Goal: Transaction & Acquisition: Purchase product/service

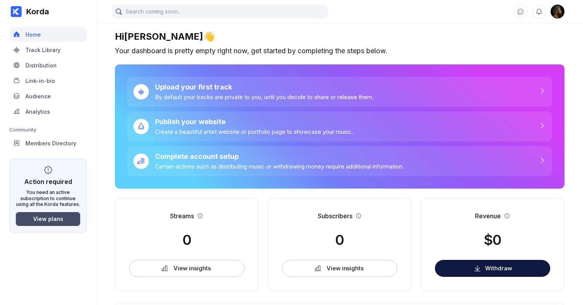
click at [51, 215] on button "View plans" at bounding box center [48, 219] width 64 height 14
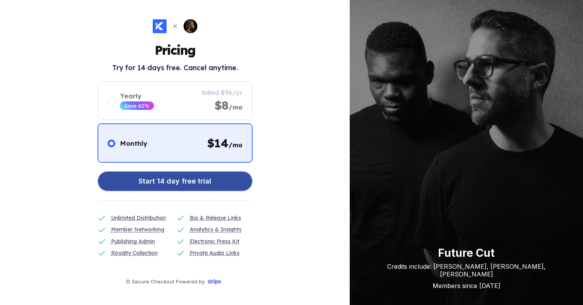
click at [184, 181] on div "Start 14 day free trial" at bounding box center [174, 180] width 73 height 15
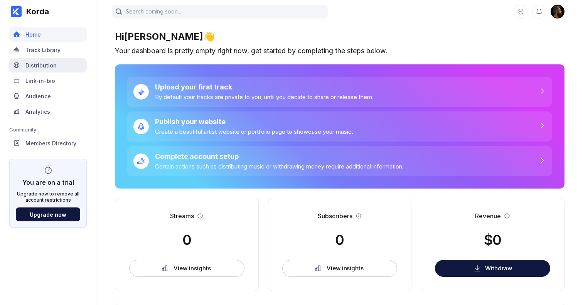
click at [40, 64] on div "Distribution" at bounding box center [40, 65] width 31 height 7
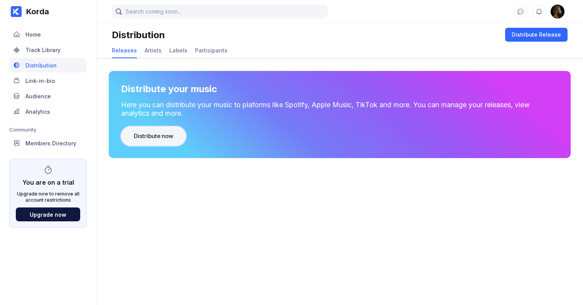
click at [156, 140] on div "Distribute now" at bounding box center [153, 136] width 39 height 8
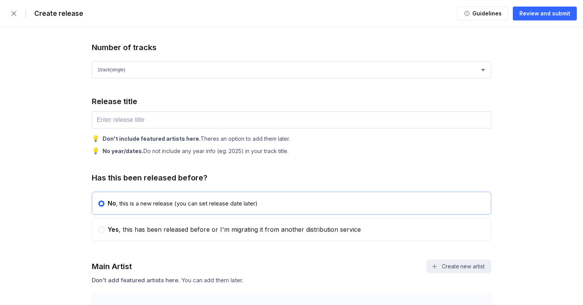
scroll to position [351, 0]
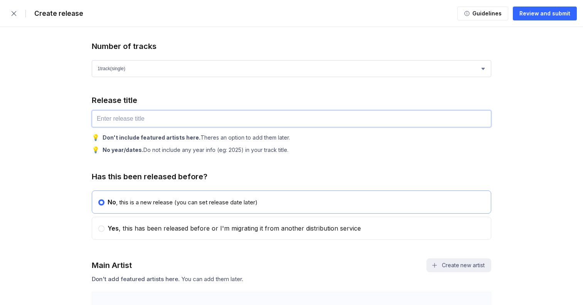
click at [133, 117] on input "text" at bounding box center [291, 118] width 399 height 17
click at [335, 144] on div "💡 Don't include featured artists here. Theres an option to add them later. 💡 No…" at bounding box center [291, 143] width 399 height 20
click at [134, 116] on input "text" at bounding box center [291, 118] width 399 height 17
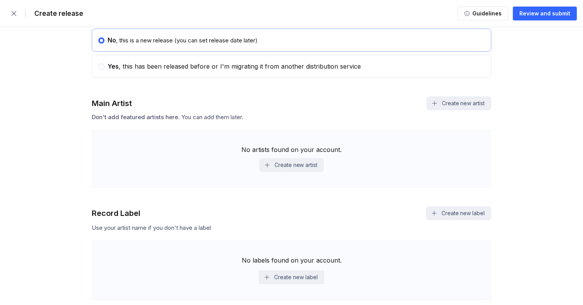
scroll to position [512, 0]
click at [451, 104] on button "Create new artist" at bounding box center [458, 104] width 65 height 14
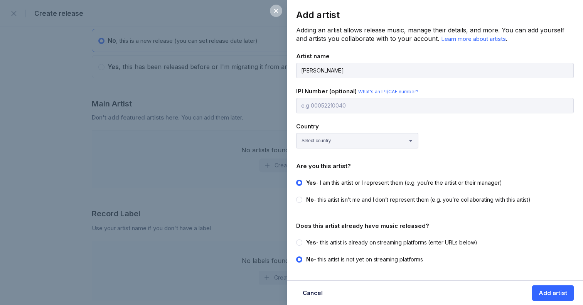
type input "[PERSON_NAME]"
drag, startPoint x: 342, startPoint y: 102, endPoint x: 345, endPoint y: 105, distance: 4.2
click at [342, 102] on input "text" at bounding box center [434, 105] width 277 height 15
click at [330, 136] on select "Select country [GEOGRAPHIC_DATA] [GEOGRAPHIC_DATA] [GEOGRAPHIC_DATA] [GEOGRAPHI…" at bounding box center [357, 140] width 122 height 15
select select "GB"
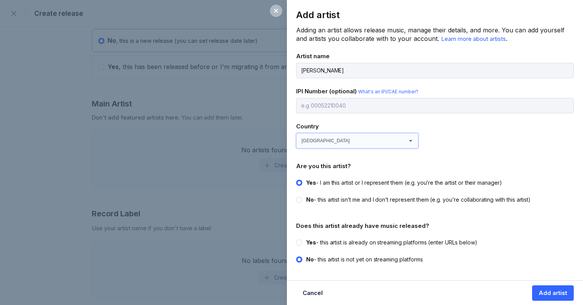
click at [296, 133] on select "Select country [GEOGRAPHIC_DATA] [GEOGRAPHIC_DATA] [GEOGRAPHIC_DATA] [GEOGRAPHI…" at bounding box center [357, 140] width 122 height 15
click at [303, 240] on label "Yes - this artist is already on streaming platforms (enter URLs below)" at bounding box center [432, 243] width 273 height 8
click at [296, 239] on input "Yes - this artist is already on streaming platforms (enter URLs below)" at bounding box center [296, 239] width 0 height 0
radio input "true"
radio input "false"
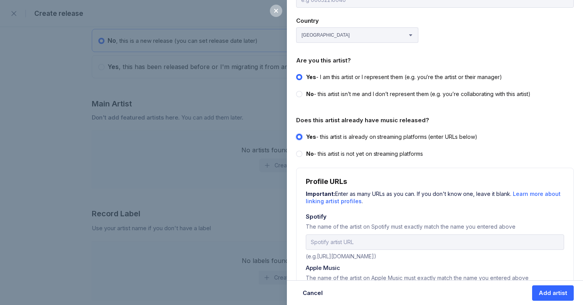
scroll to position [109, 0]
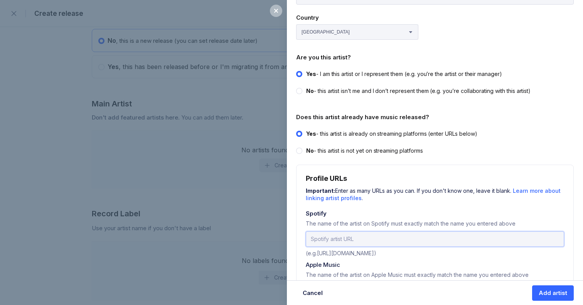
click at [336, 236] on input "url" at bounding box center [435, 238] width 258 height 15
paste input "[URL][DOMAIN_NAME]"
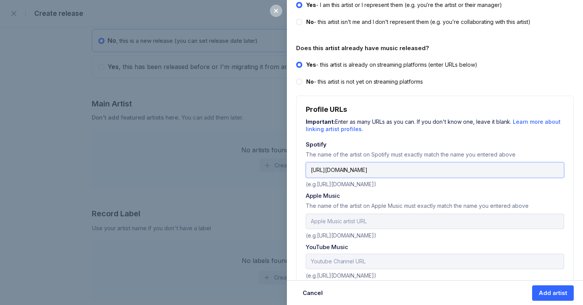
scroll to position [181, 0]
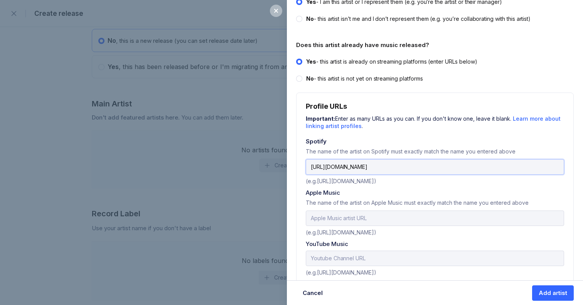
type input "[URL][DOMAIN_NAME]"
click at [328, 212] on input "text" at bounding box center [435, 217] width 258 height 15
paste input "[URL][DOMAIN_NAME][PERSON_NAME]"
type input "[URL][DOMAIN_NAME][PERSON_NAME]"
click at [352, 254] on input "text" at bounding box center [435, 257] width 258 height 15
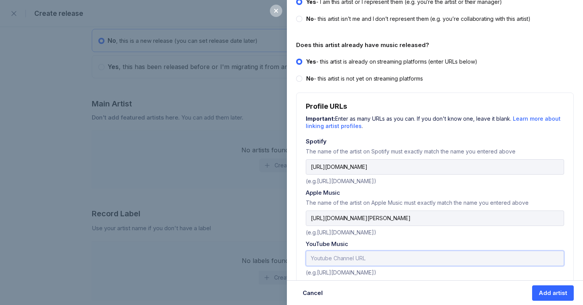
paste input "[URL][DOMAIN_NAME]"
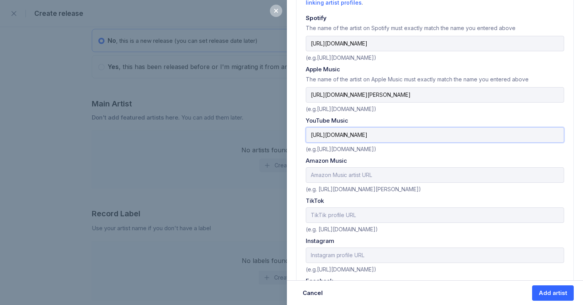
scroll to position [306, 0]
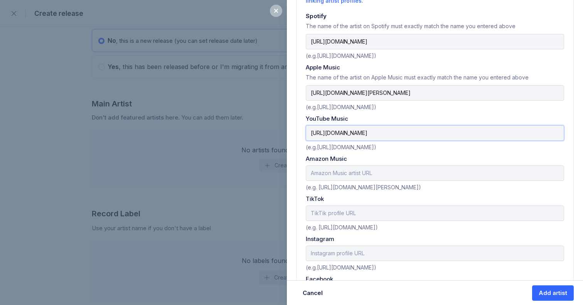
type input "[URL][DOMAIN_NAME]"
click at [348, 171] on input "text" at bounding box center [435, 172] width 258 height 15
click at [342, 170] on input "text" at bounding box center [435, 172] width 258 height 15
paste input "[URL][DOMAIN_NAME][PERSON_NAME]"
type input "[URL][DOMAIN_NAME][PERSON_NAME]"
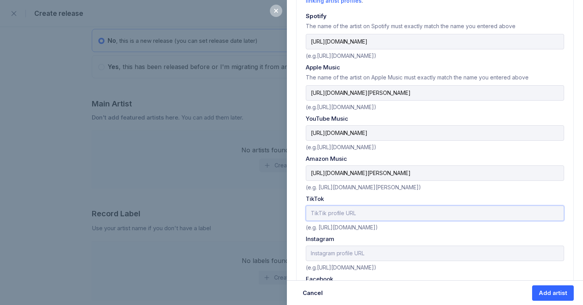
click at [340, 212] on input "text" at bounding box center [435, 212] width 258 height 15
paste input "[URL][DOMAIN_NAME]"
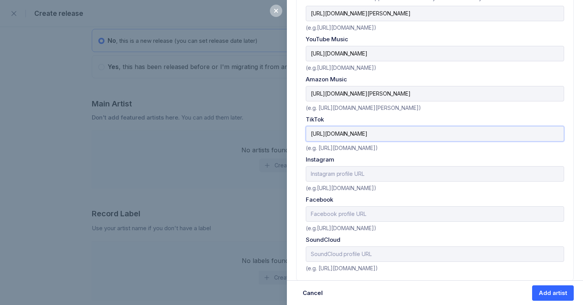
scroll to position [388, 0]
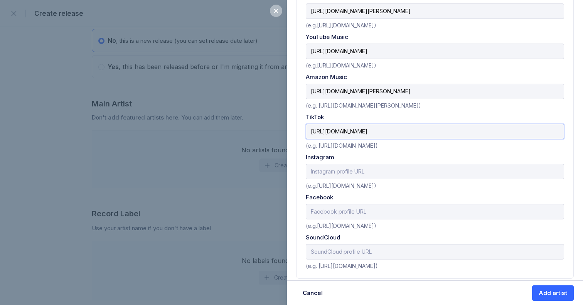
type input "[URL][DOMAIN_NAME]"
click at [343, 168] on input "text" at bounding box center [435, 171] width 258 height 15
paste input "[URL][DOMAIN_NAME]"
type input "[URL][DOMAIN_NAME]"
drag, startPoint x: 479, startPoint y: 143, endPoint x: 470, endPoint y: 153, distance: 13.4
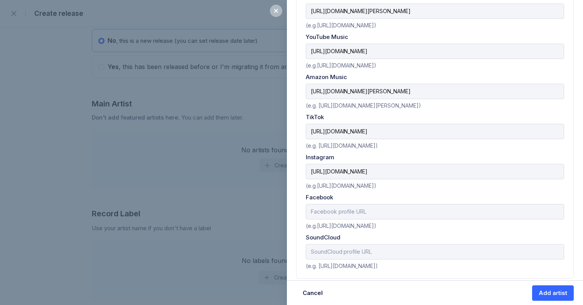
click at [480, 143] on div "(e.g. [URL][DOMAIN_NAME])" at bounding box center [435, 144] width 258 height 10
click at [340, 207] on input "text" at bounding box center [435, 211] width 258 height 15
paste input "[URL][DOMAIN_NAME]"
type input "[URL][DOMAIN_NAME]"
click at [340, 248] on input "text" at bounding box center [435, 251] width 258 height 15
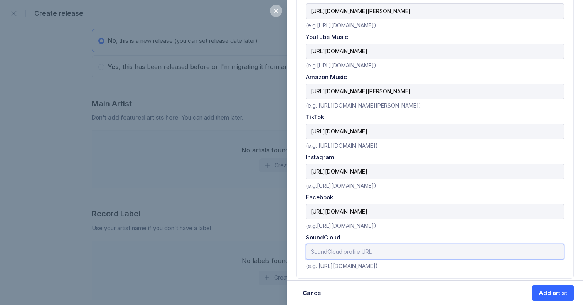
type input "[URL][DOMAIN_NAME]"
click at [553, 293] on div "Add artist" at bounding box center [552, 293] width 29 height 8
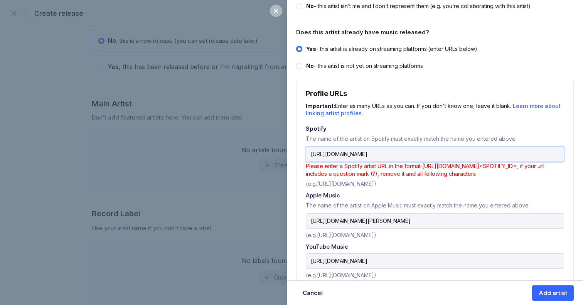
drag, startPoint x: 546, startPoint y: 152, endPoint x: 357, endPoint y: 147, distance: 188.9
click at [284, 148] on div "Add artist Adding an artist allows release music, manage their details, and mor…" at bounding box center [291, 152] width 583 height 305
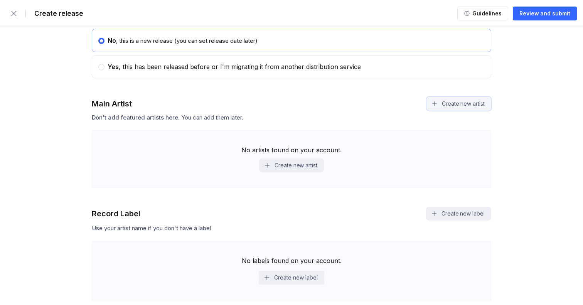
click at [454, 103] on button "Create new artist" at bounding box center [458, 104] width 65 height 14
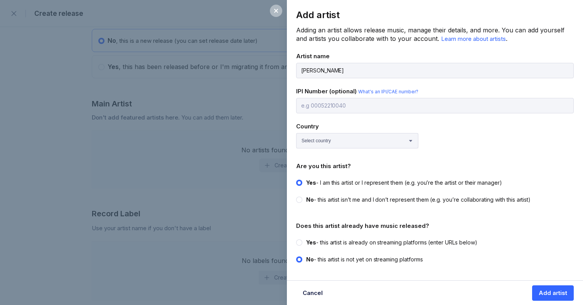
type input "[PERSON_NAME]"
click at [347, 138] on select "Select country [GEOGRAPHIC_DATA] [GEOGRAPHIC_DATA] [GEOGRAPHIC_DATA] [GEOGRAPHI…" at bounding box center [357, 140] width 122 height 15
select select "GB"
click at [296, 133] on select "Select country [GEOGRAPHIC_DATA] [GEOGRAPHIC_DATA] [GEOGRAPHIC_DATA] [GEOGRAPHI…" at bounding box center [357, 140] width 122 height 15
click at [301, 240] on div at bounding box center [299, 242] width 6 height 6
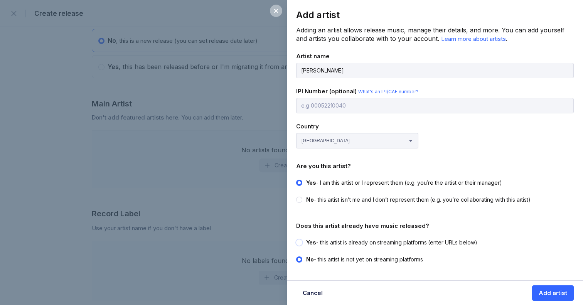
click at [296, 239] on input "Yes - this artist is already on streaming platforms (enter URLs below)" at bounding box center [296, 239] width 0 height 0
radio input "true"
radio input "false"
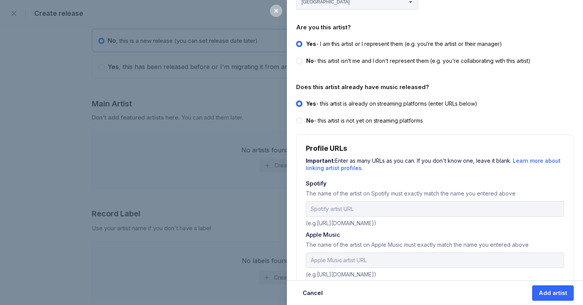
scroll to position [145, 0]
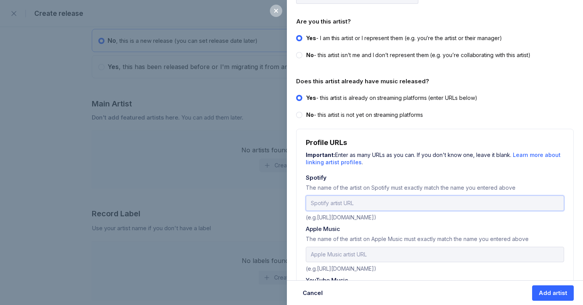
click at [363, 201] on input "url" at bounding box center [435, 202] width 258 height 15
type input "spotify:artist:0mnYLD7QfwDd1x3GktmY5E"
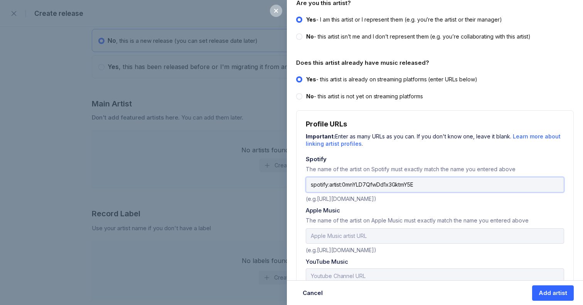
scroll to position [185, 0]
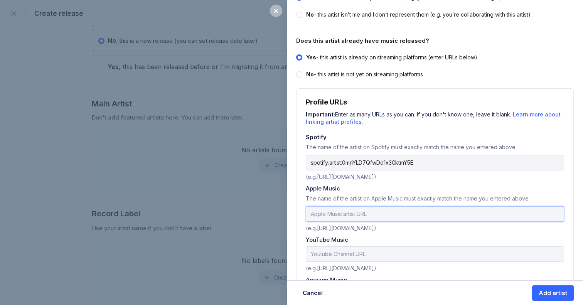
click at [374, 210] on input "text" at bounding box center [435, 213] width 258 height 15
type input "[URL][DOMAIN_NAME][PERSON_NAME]"
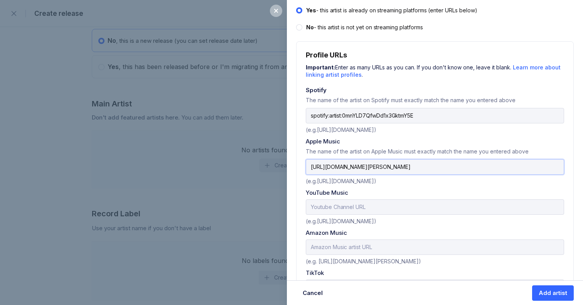
scroll to position [259, 0]
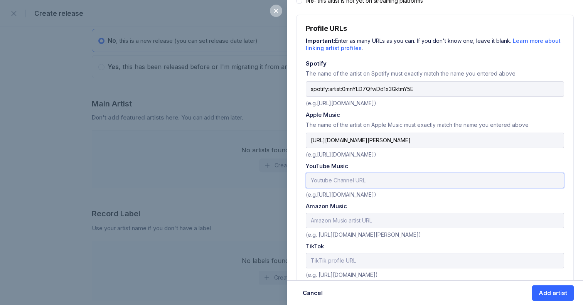
click at [359, 183] on input "text" at bounding box center [435, 180] width 258 height 15
click at [353, 174] on input "text" at bounding box center [435, 180] width 258 height 15
paste input "[URL][DOMAIN_NAME]"
drag, startPoint x: 455, startPoint y: 179, endPoint x: 438, endPoint y: 179, distance: 17.0
click at [437, 179] on input "[URL][DOMAIN_NAME]" at bounding box center [435, 180] width 258 height 15
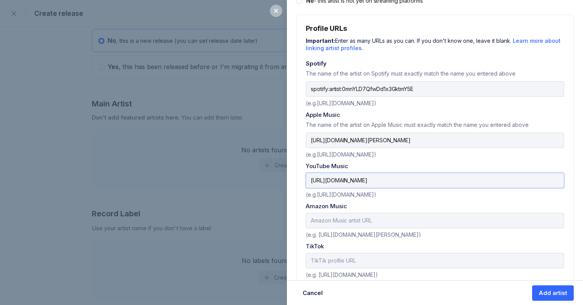
drag, startPoint x: 424, startPoint y: 177, endPoint x: 311, endPoint y: 177, distance: 112.9
click at [310, 177] on input "[URL][DOMAIN_NAME]" at bounding box center [435, 180] width 258 height 15
paste input "UC3GVxEIzNF5m4JwbWNYiAhQ"
click at [310, 178] on input "UC3GVxEIzNF5m4JwbWNYiAhQ" at bounding box center [435, 180] width 258 height 15
click at [418, 202] on div "Amazon Music" at bounding box center [435, 205] width 258 height 7
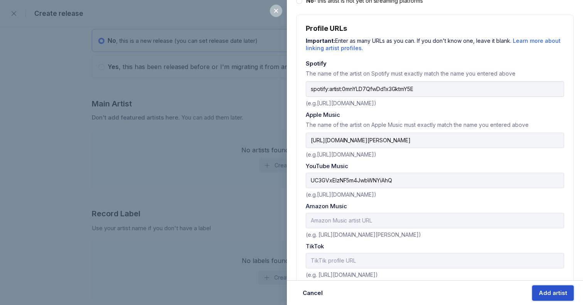
click at [549, 294] on div "Add artist" at bounding box center [552, 293] width 29 height 8
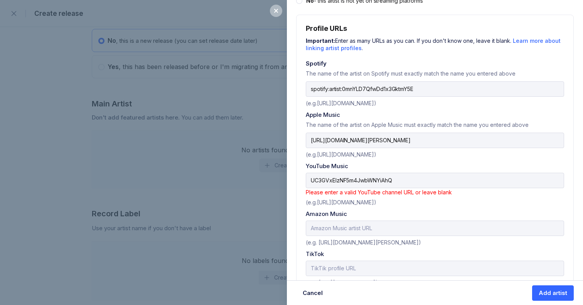
drag, startPoint x: 407, startPoint y: 200, endPoint x: 317, endPoint y: 200, distance: 89.4
click at [317, 200] on div "(e.g.[URL][DOMAIN_NAME])" at bounding box center [435, 201] width 258 height 10
copy div "[URL][DOMAIN_NAME]"
click at [309, 179] on input "UC3GVxEIzNF5m4JwbWNYiAhQ" at bounding box center [435, 180] width 258 height 15
paste input "[URL][DOMAIN_NAME]"
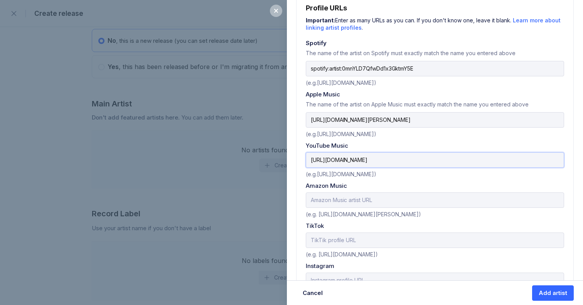
scroll to position [280, 0]
type input "[URL][DOMAIN_NAME]"
click at [350, 198] on input "text" at bounding box center [435, 199] width 258 height 15
paste input "[URL][DOMAIN_NAME][PERSON_NAME]"
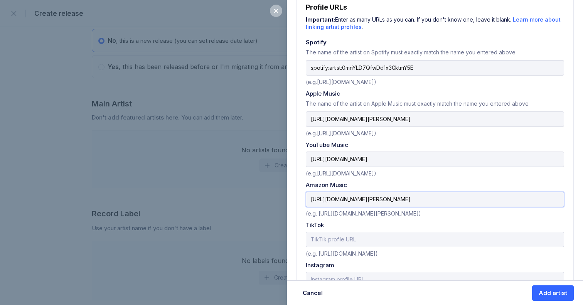
type input "[URL][DOMAIN_NAME][PERSON_NAME]"
click at [336, 237] on input "text" at bounding box center [435, 239] width 258 height 15
paste input "[URL][DOMAIN_NAME]"
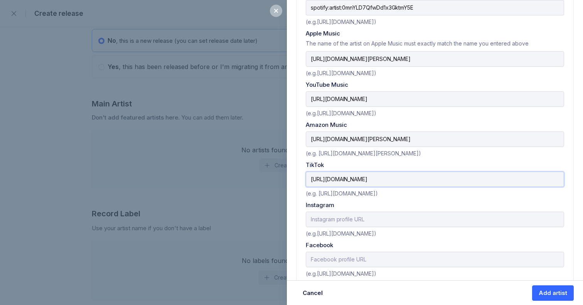
scroll to position [341, 0]
type input "[URL][DOMAIN_NAME]"
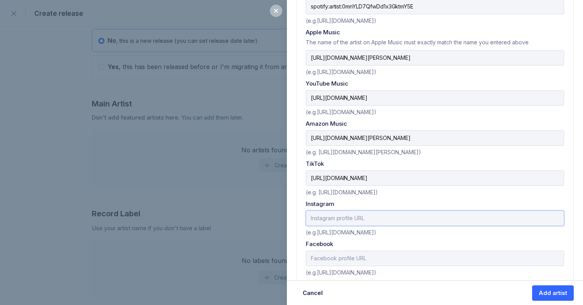
click at [341, 214] on input "text" at bounding box center [435, 217] width 258 height 15
paste input "[URL][DOMAIN_NAME]"
type input "[URL][DOMAIN_NAME]"
click at [472, 252] on input "text" at bounding box center [435, 257] width 258 height 15
type input "[URL][DOMAIN_NAME]"
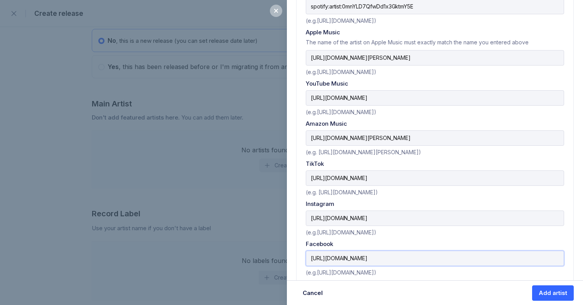
scroll to position [388, 0]
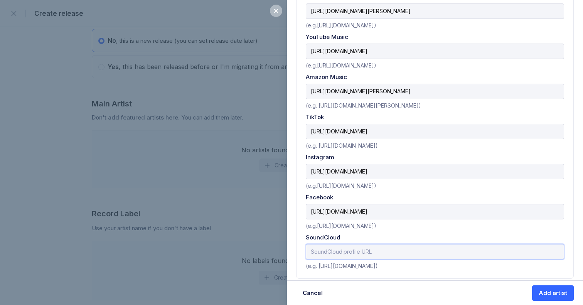
click at [373, 250] on input "text" at bounding box center [435, 251] width 258 height 15
type input "[URL][DOMAIN_NAME]"
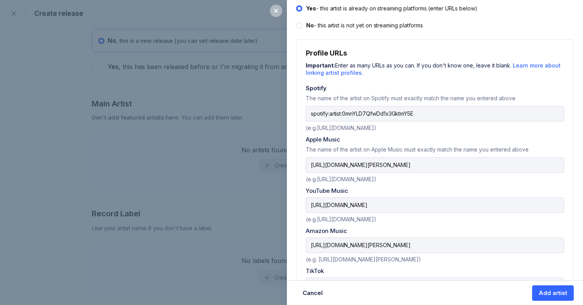
scroll to position [230, 0]
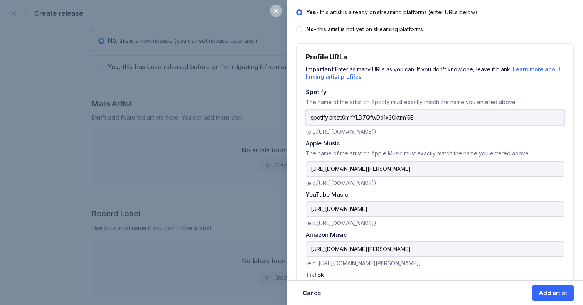
click at [424, 116] on input "spotify:artist:0mnYLD7QfwDd1x3GktmY5E" at bounding box center [435, 117] width 258 height 15
drag, startPoint x: 380, startPoint y: 116, endPoint x: 309, endPoint y: 116, distance: 70.9
click at [309, 116] on input "spotify:artist:0mnYLD7QfwDd1x3GktmY5E" at bounding box center [435, 117] width 258 height 15
paste input "[URL][DOMAIN_NAME]"
type input "[URL][DOMAIN_NAME]"
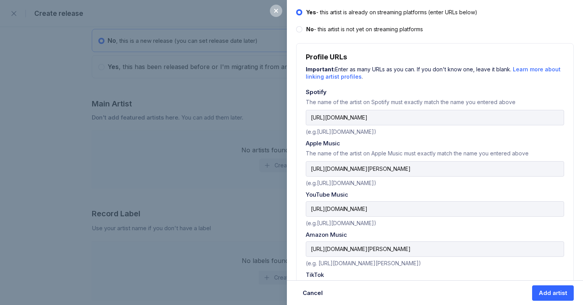
click at [547, 140] on div "Apple Music" at bounding box center [435, 143] width 258 height 7
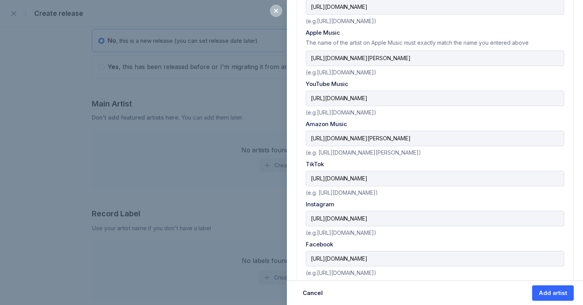
scroll to position [388, 0]
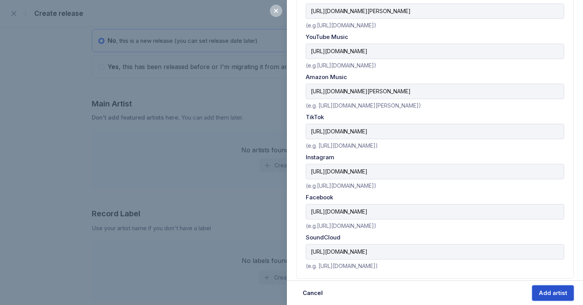
click at [556, 294] on div "Add artist" at bounding box center [552, 293] width 29 height 8
select select
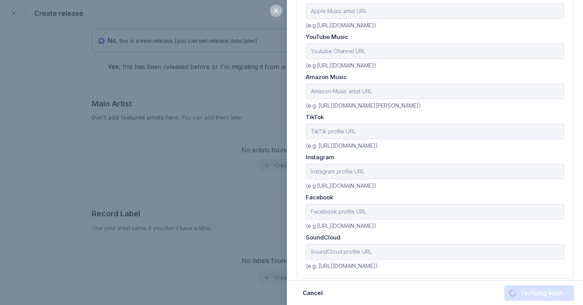
scroll to position [0, 0]
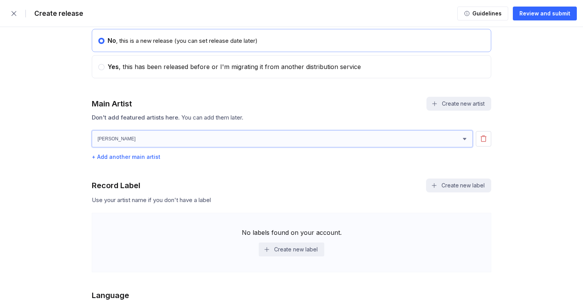
click at [454, 139] on select "[PERSON_NAME] [PERSON_NAME]" at bounding box center [282, 138] width 381 height 17
select select "df0baeab-74d7-4fee-ad82-804881a02f91"
click at [92, 131] on select "[PERSON_NAME] [PERSON_NAME]" at bounding box center [282, 138] width 381 height 17
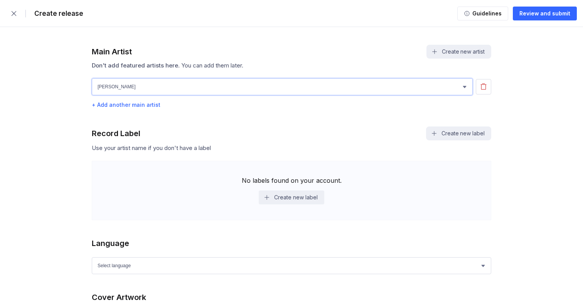
scroll to position [572, 0]
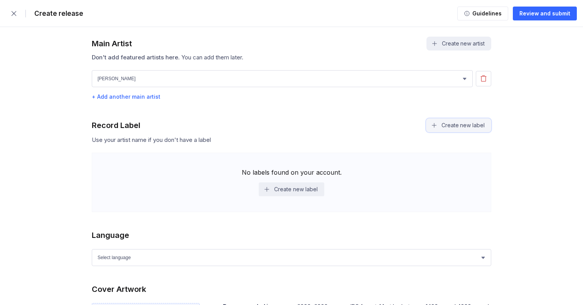
click at [456, 124] on button "Create new label" at bounding box center [458, 125] width 65 height 14
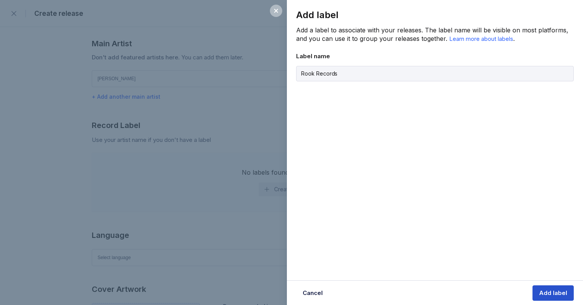
type input "Rook Records"
click at [556, 289] on div "Add label" at bounding box center [553, 293] width 28 height 8
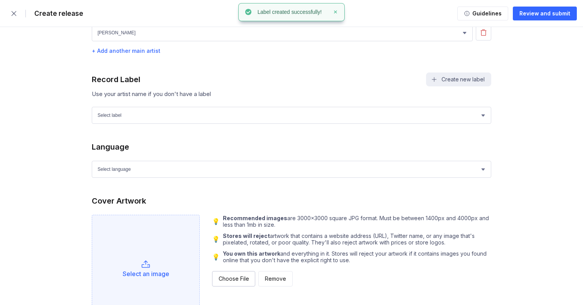
scroll to position [621, 0]
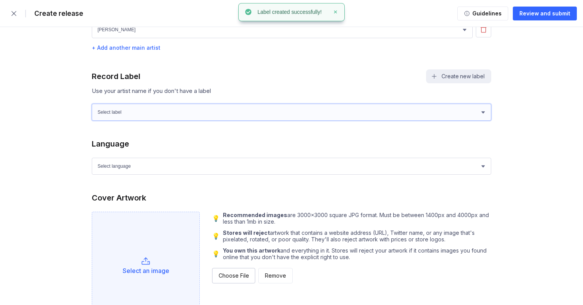
click at [316, 115] on select "Select label Rook Records" at bounding box center [291, 112] width 399 height 17
select select "f490c8e4-77a5-424e-9df0-32ae4e096f09"
click at [92, 104] on select "Select label Rook Records" at bounding box center [291, 112] width 399 height 17
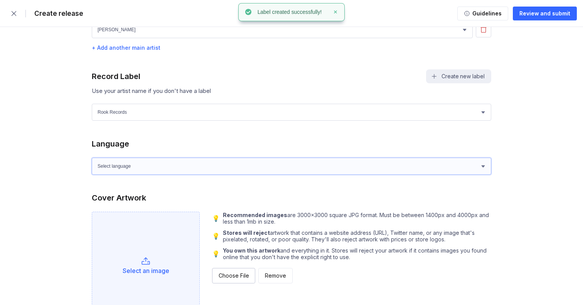
click at [177, 162] on select "Select language Afrikaans Akan Albanian Amharic Arabic Armenian Assamese Azerba…" at bounding box center [291, 166] width 399 height 17
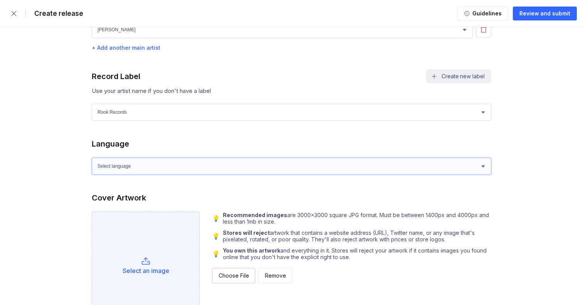
select select "en"
click at [92, 158] on select "Select language Afrikaans Akan Albanian Amharic Arabic Armenian Assamese Azerba…" at bounding box center [291, 166] width 399 height 17
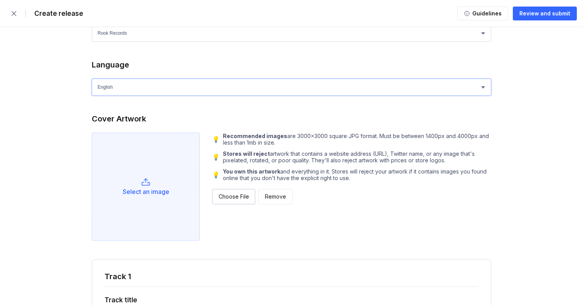
scroll to position [711, 0]
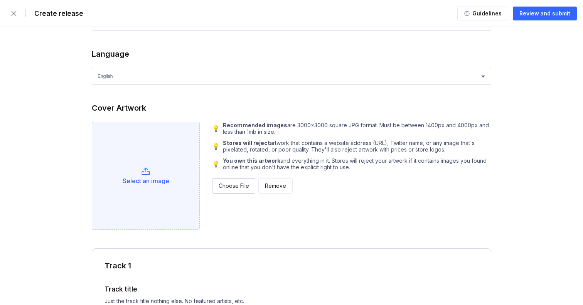
click at [150, 172] on div "Select an image" at bounding box center [146, 176] width 108 height 108
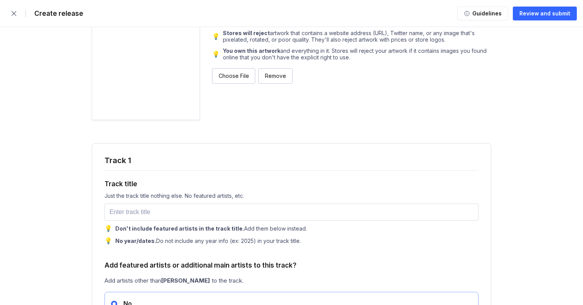
scroll to position [817, 0]
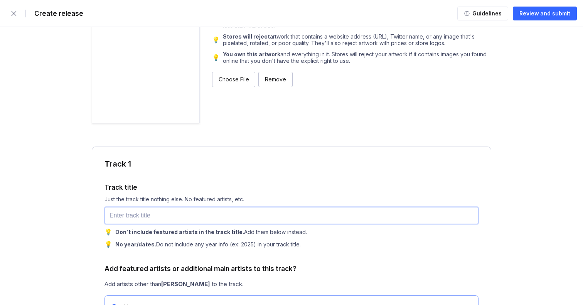
click at [164, 217] on input "text" at bounding box center [291, 215] width 374 height 17
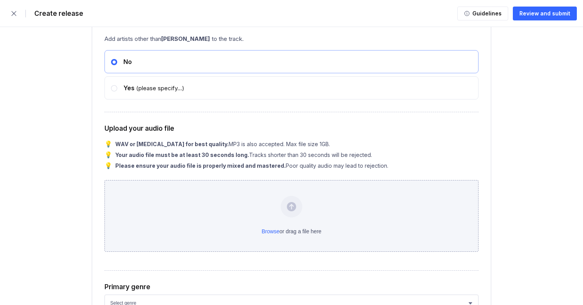
scroll to position [1065, 0]
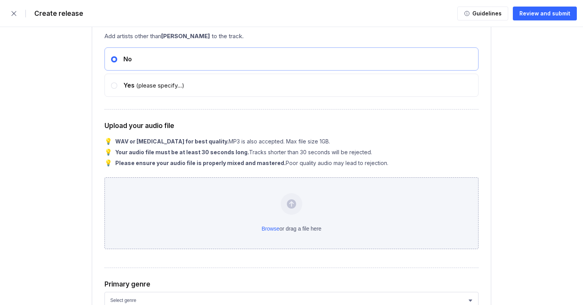
type input "Scribe"
click at [273, 231] on div "Browse or drag a file here" at bounding box center [291, 213] width 374 height 72
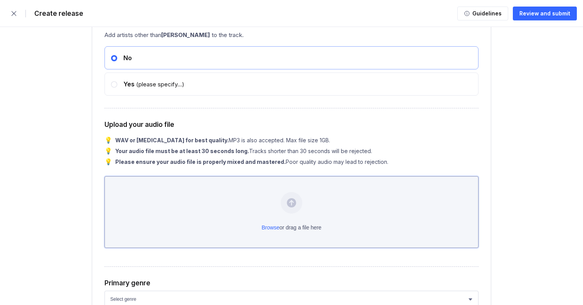
scroll to position [1073, 0]
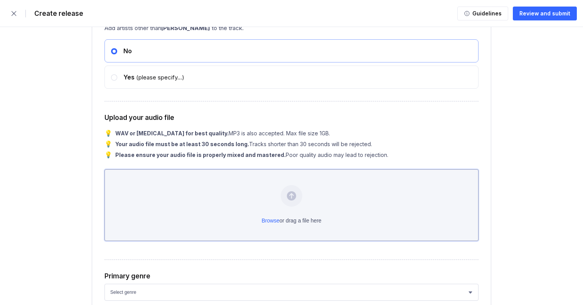
click at [288, 200] on div "Browse or drag a file here" at bounding box center [291, 205] width 374 height 72
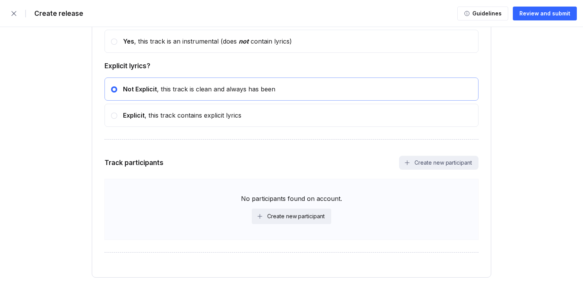
scroll to position [1421, 0]
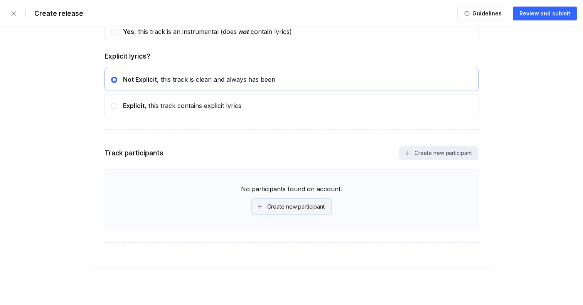
click at [285, 209] on div "Create new participant" at bounding box center [295, 207] width 57 height 8
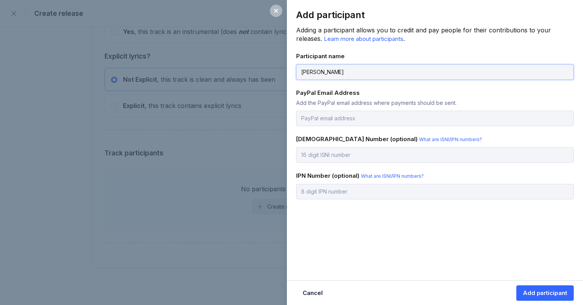
type input "[PERSON_NAME]"
drag, startPoint x: 341, startPoint y: 121, endPoint x: 342, endPoint y: 117, distance: 4.7
click at [341, 121] on input "email" at bounding box center [434, 118] width 277 height 15
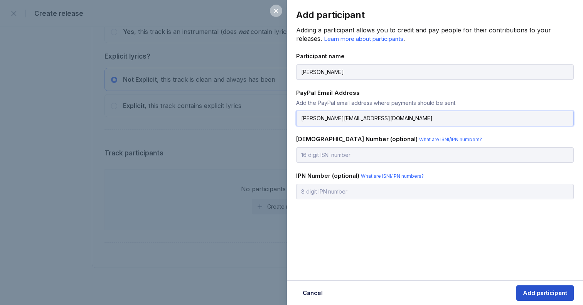
type input "[PERSON_NAME][EMAIL_ADDRESS][DOMAIN_NAME]"
click at [546, 293] on div "Add participant" at bounding box center [545, 293] width 44 height 8
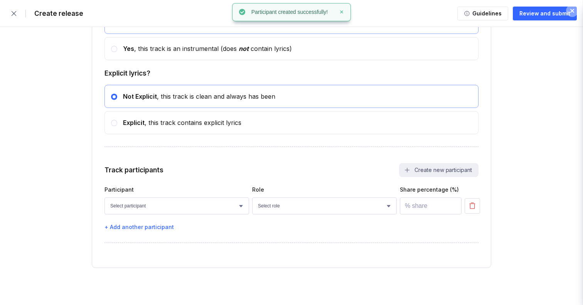
scroll to position [1405, 0]
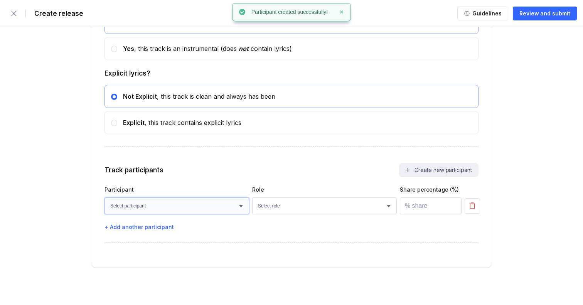
click at [221, 207] on select "Select participant [PERSON_NAME]" at bounding box center [176, 205] width 145 height 17
select select "910f297d-ee10-44a4-b269-a02785a46590"
click at [104, 197] on select "Select participant [PERSON_NAME]" at bounding box center [176, 205] width 145 height 17
click at [302, 206] on select "Select role Actor A&R Arranger Artwork Author (Lyrics) Bass Choir Composer (Mus…" at bounding box center [324, 205] width 145 height 17
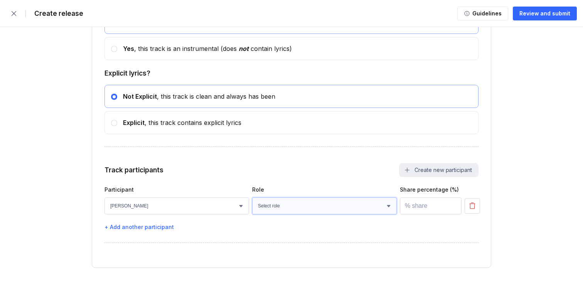
select select "4d21c6a8-5543-4299-8c01-91fff1f274ce"
click at [252, 197] on select "Select role Actor A&R Arranger Artwork Author (Lyrics) Bass Choir Composer (Mus…" at bounding box center [324, 205] width 145 height 17
click at [419, 207] on input "number" at bounding box center [431, 205] width 62 height 17
type input "100"
drag, startPoint x: 351, startPoint y: 164, endPoint x: 355, endPoint y: 164, distance: 4.2
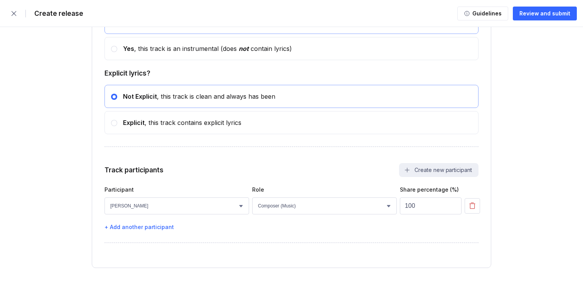
click at [352, 165] on div "Track participants Create new participant" at bounding box center [291, 170] width 374 height 14
click at [317, 208] on select "Select role Actor A&R Arranger Artwork Author (Lyrics) Bass Choir Composer (Mus…" at bounding box center [324, 205] width 145 height 17
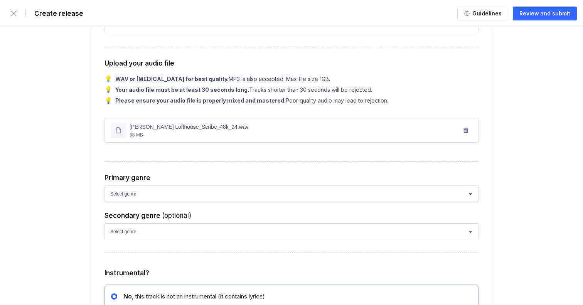
scroll to position [1129, 0]
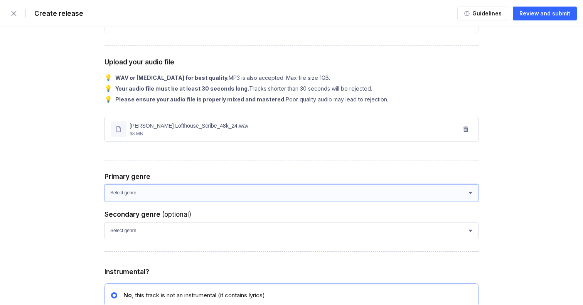
click at [461, 198] on select "Select genre African Afro-Beat Afro-Pop Afro-Soul Alternative Alternative Rock …" at bounding box center [291, 192] width 374 height 17
select select "026b5d5f-c282-47e4-b217-59f359b71c74"
click at [104, 187] on select "Select genre African Afro-Beat Afro-Pop Afro-Soul Alternative Alternative Rock …" at bounding box center [291, 192] width 374 height 17
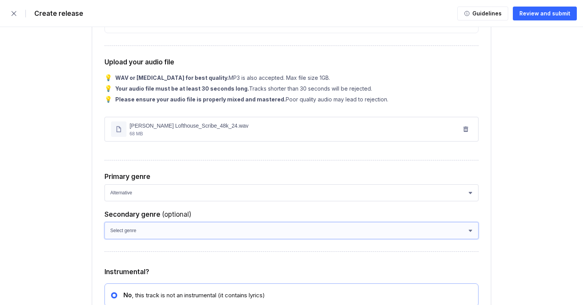
click at [178, 227] on select "Select genre African Afro-Beat Afro-Pop Afro-Soul Alternative Rock Alternativo …" at bounding box center [291, 230] width 374 height 17
select select "e4434e49-2959-4f34-841c-8cf3883d4881"
click at [104, 225] on select "Select genre African Afro-Beat Afro-Pop Afro-Soul Alternative Rock Alternativo …" at bounding box center [291, 230] width 374 height 17
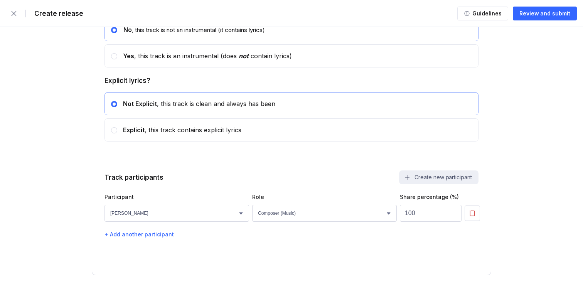
scroll to position [1405, 0]
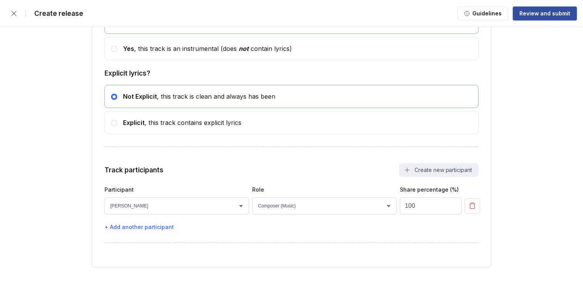
click at [543, 15] on div "Review and submit" at bounding box center [544, 14] width 51 height 8
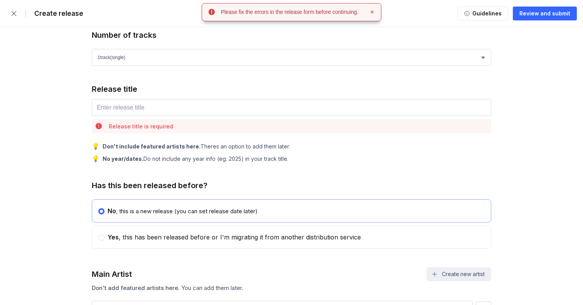
scroll to position [378, 0]
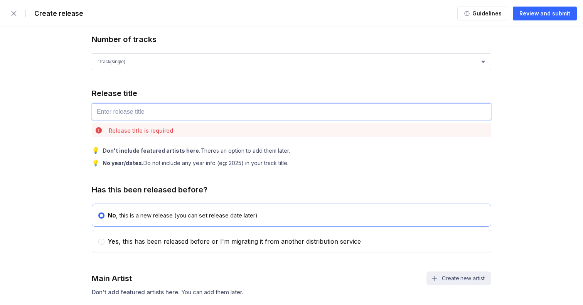
click at [133, 114] on input "text" at bounding box center [291, 111] width 399 height 17
type input "Scribe"
click at [367, 92] on div "Release title" at bounding box center [291, 93] width 399 height 9
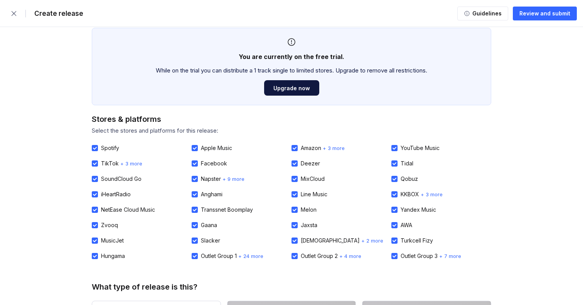
scroll to position [0, 0]
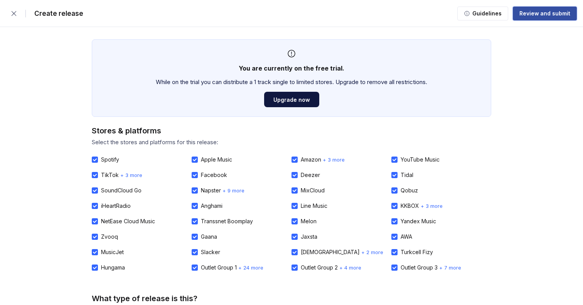
click at [540, 15] on div "Review and submit" at bounding box center [544, 14] width 51 height 8
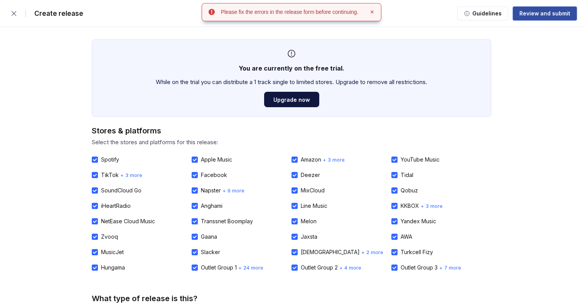
click at [546, 15] on div "Review and submit" at bounding box center [544, 14] width 51 height 8
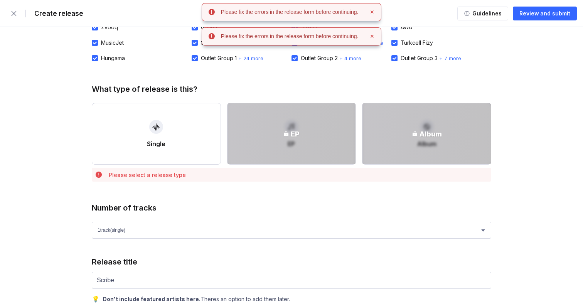
scroll to position [208, 0]
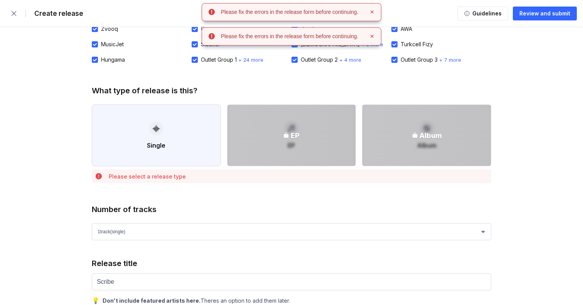
click at [170, 143] on button "Single" at bounding box center [156, 135] width 129 height 62
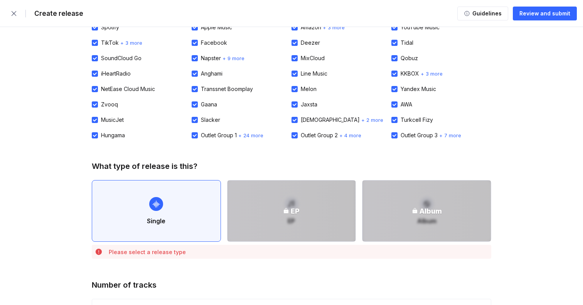
scroll to position [101, 0]
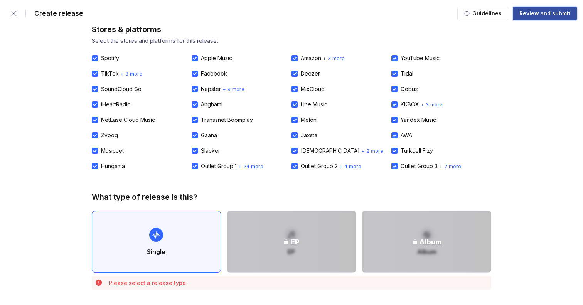
click at [536, 12] on div "Review and submit" at bounding box center [544, 14] width 51 height 8
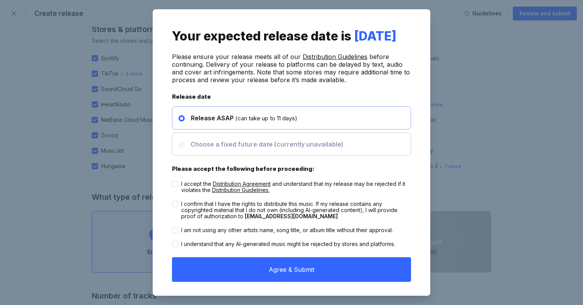
click at [202, 148] on span "Choose a fixed future date (currently unavailable)" at bounding box center [266, 144] width 153 height 8
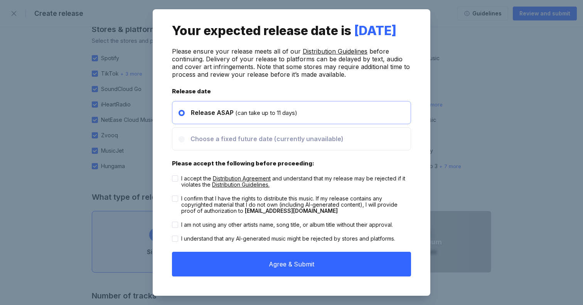
scroll to position [0, 0]
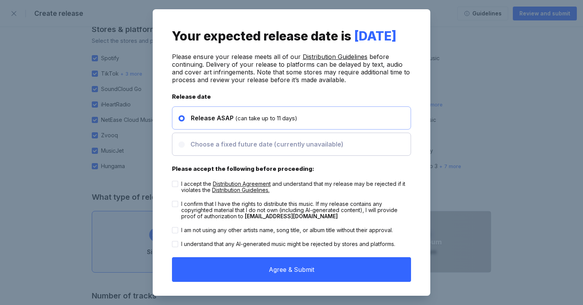
click at [283, 148] on span "Choose a fixed future date (currently unavailable)" at bounding box center [266, 144] width 153 height 8
click at [492, 128] on div "Your expected release date is [DATE] Please ensure your release meets all of ou…" at bounding box center [291, 152] width 583 height 305
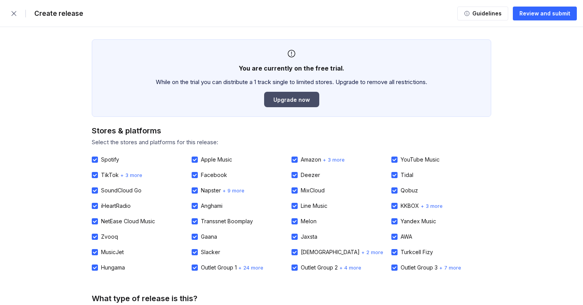
click at [289, 100] on div "Upgrade now" at bounding box center [291, 99] width 37 height 7
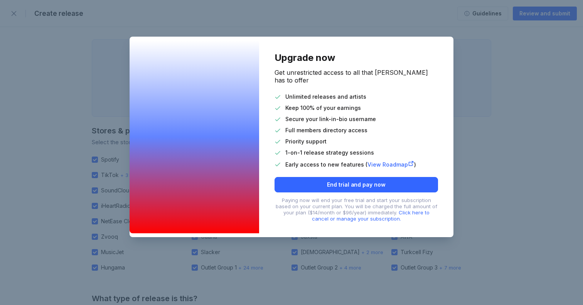
click at [486, 49] on div "Upgrade now Get unrestricted access to all that [PERSON_NAME] has to offer Unli…" at bounding box center [291, 152] width 583 height 305
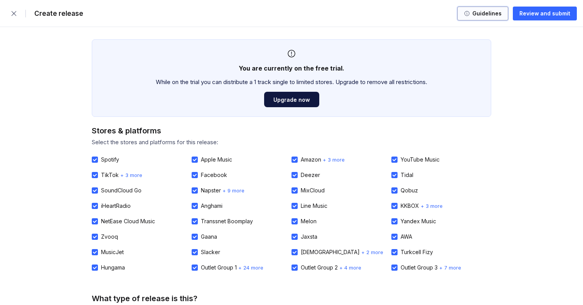
click at [482, 13] on div "Guidelines" at bounding box center [486, 14] width 32 height 8
click at [543, 15] on div "Review and submit" at bounding box center [544, 14] width 51 height 8
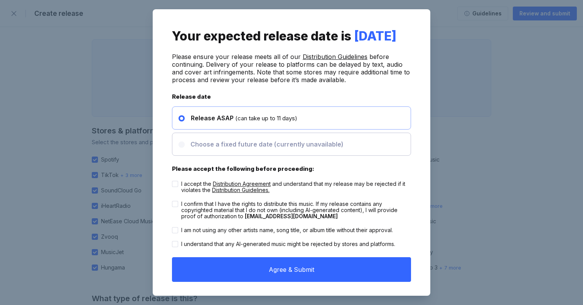
click at [274, 156] on div "Choose a fixed future date (currently unavailable)" at bounding box center [291, 144] width 239 height 23
click at [174, 185] on icon at bounding box center [175, 184] width 4 height 3
click at [172, 181] on input "I accept the Distribution Agreement and understand that my release may be rejec…" at bounding box center [172, 181] width 0 height 0
checkbox input "true"
click at [176, 219] on label "I confirm that I have the rights to distribute this music. If my release contai…" at bounding box center [291, 210] width 239 height 18
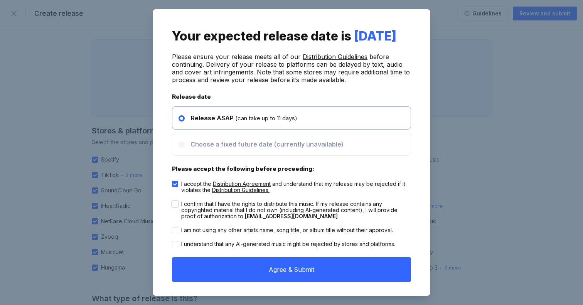
click at [172, 201] on input "I confirm that I have the rights to distribute this music. If my release contai…" at bounding box center [172, 201] width 0 height 0
checkbox input "true"
drag, startPoint x: 176, startPoint y: 242, endPoint x: 176, endPoint y: 247, distance: 4.6
click at [176, 231] on icon at bounding box center [175, 230] width 4 height 3
click at [172, 227] on input "I am not using any other artists name, song title, or album title without their…" at bounding box center [172, 227] width 0 height 0
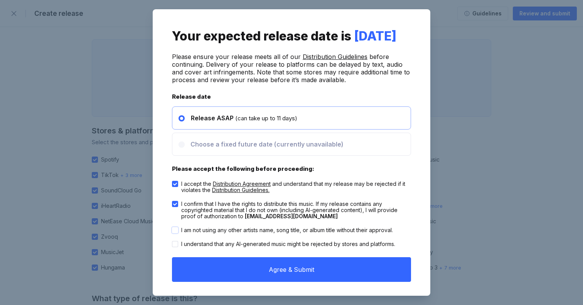
checkbox input "true"
click at [176, 245] on icon at bounding box center [175, 243] width 4 height 3
click at [172, 241] on input "I understand that any AI-generated music might be rejected by stores and platfo…" at bounding box center [172, 241] width 0 height 0
checkbox input "true"
click at [247, 156] on div "Choose a fixed future date (currently unavailable)" at bounding box center [291, 144] width 239 height 23
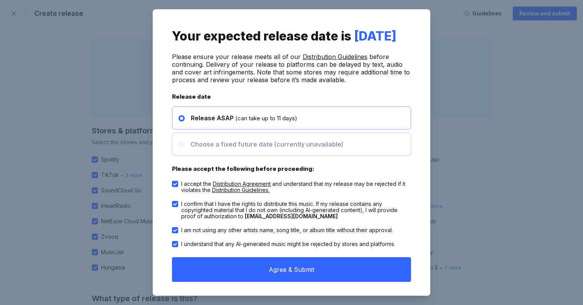
drag, startPoint x: 247, startPoint y: 163, endPoint x: 259, endPoint y: 161, distance: 12.5
click at [247, 156] on div "Choose a fixed future date (currently unavailable)" at bounding box center [291, 144] width 239 height 23
click at [325, 61] on span "Distribution Guidelines" at bounding box center [335, 57] width 65 height 8
click at [471, 166] on div "Your expected release date is [DATE] Please ensure your release meets all of ou…" at bounding box center [291, 152] width 583 height 305
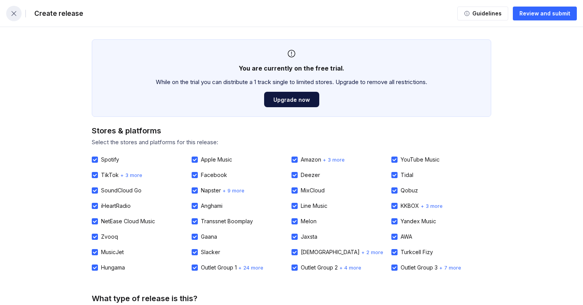
click at [16, 13] on icon "button" at bounding box center [14, 14] width 8 height 8
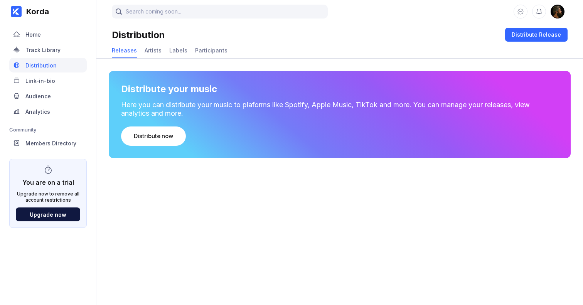
click at [47, 178] on div "You are on a trial" at bounding box center [48, 181] width 52 height 12
click at [45, 189] on div "You are on a trial Upgrade now to remove all account restrictions Upgrade now" at bounding box center [47, 193] width 77 height 69
click at [152, 52] on div "Artists" at bounding box center [153, 50] width 17 height 7
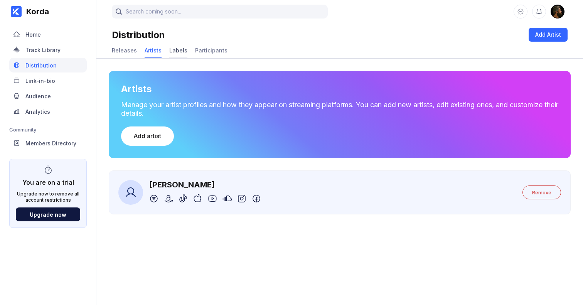
click at [175, 53] on div "Labels" at bounding box center [178, 50] width 18 height 7
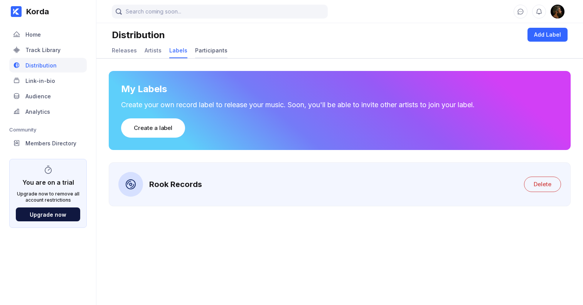
click at [202, 52] on div "Participants" at bounding box center [211, 50] width 32 height 7
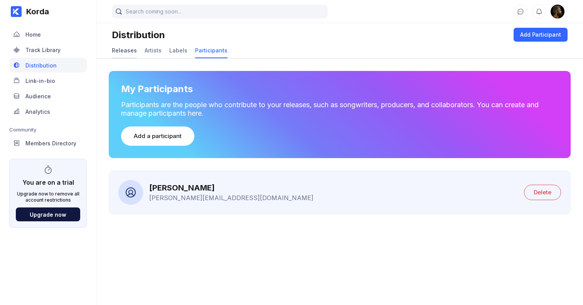
click at [123, 51] on div "Releases" at bounding box center [124, 50] width 25 height 7
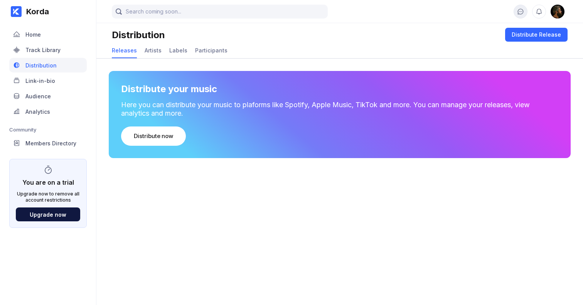
click at [519, 11] on icon at bounding box center [521, 11] width 6 height 6
click at [540, 12] on icon at bounding box center [538, 11] width 7 height 7
click at [554, 12] on img at bounding box center [557, 12] width 14 height 14
select select "GB"
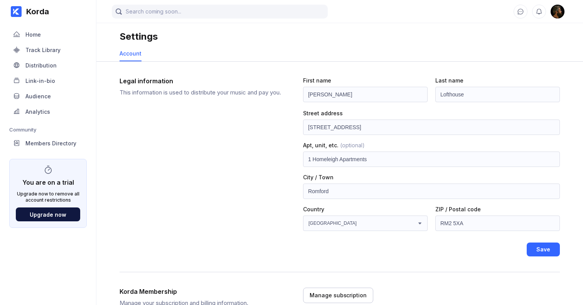
click at [559, 10] on img at bounding box center [557, 12] width 14 height 14
click at [13, 10] on icon at bounding box center [16, 11] width 6 height 6
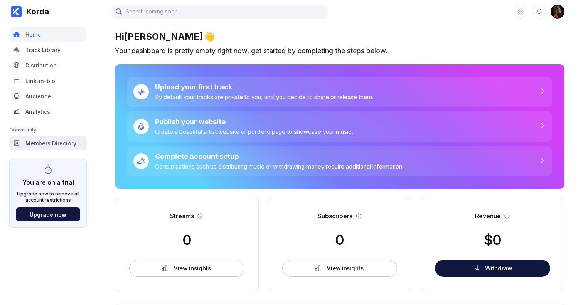
click at [31, 143] on div "Members Directory" at bounding box center [50, 143] width 51 height 7
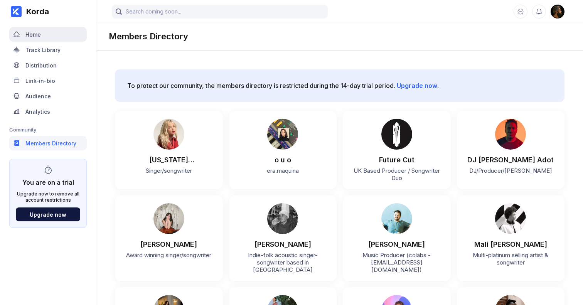
click at [34, 38] on div "Home" at bounding box center [47, 34] width 77 height 15
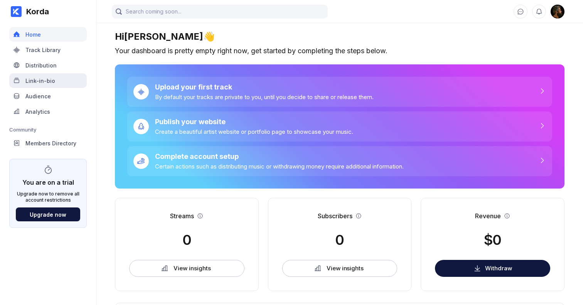
click at [37, 77] on div "Link-in-bio" at bounding box center [40, 80] width 30 height 7
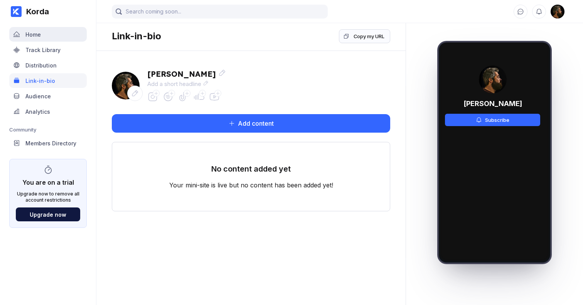
click at [32, 34] on div "Home" at bounding box center [32, 34] width 15 height 7
